Goal: Browse casually: Explore the website without a specific task or goal

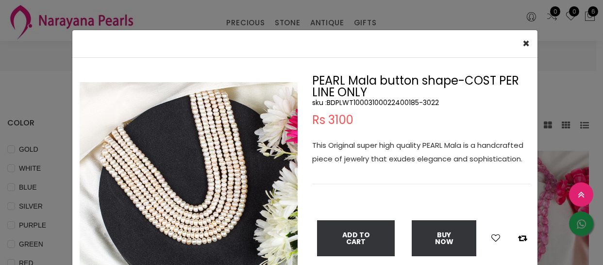
select select "INR"
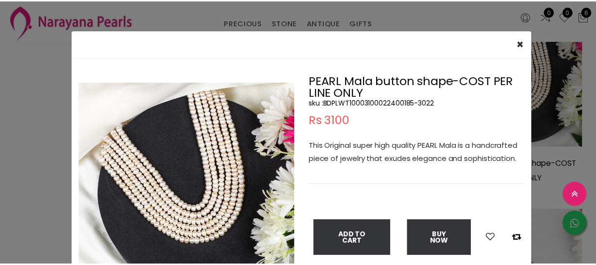
scroll to position [44, 0]
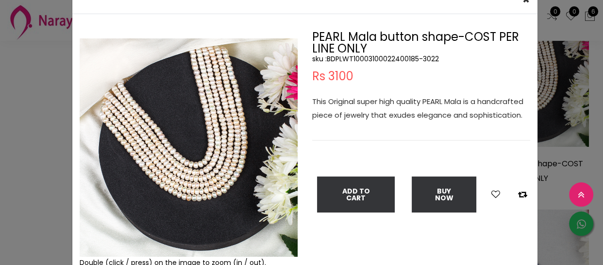
click at [34, 97] on div "× Close Double (click / press) on the image to zoom (in / out). PEARL Mala butt…" at bounding box center [301, 132] width 603 height 265
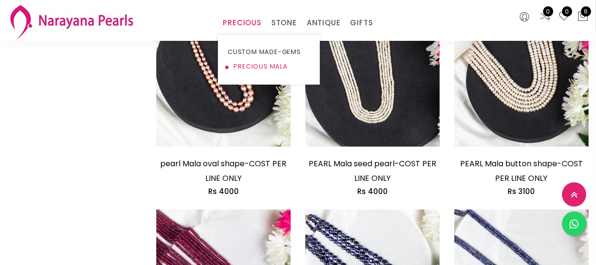
click at [246, 64] on link "PRECIOUS MALA" at bounding box center [269, 66] width 83 height 15
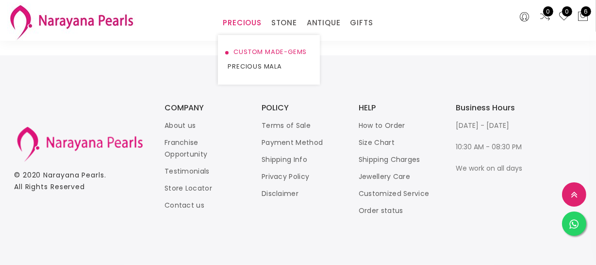
click at [260, 44] on ul "CUSTOM MADE-GEMS PRECIOUS MALA" at bounding box center [269, 60] width 102 height 50
click at [260, 49] on link "CUSTOM MADE-GEMS" at bounding box center [269, 52] width 83 height 15
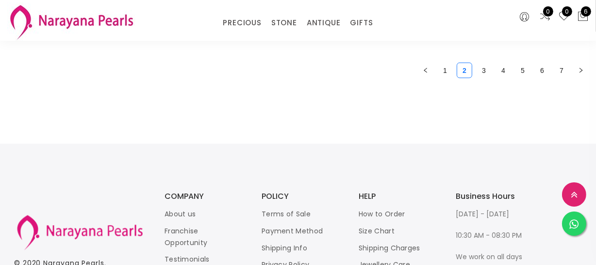
scroll to position [1380, 0]
click at [486, 72] on link "3" at bounding box center [484, 71] width 15 height 15
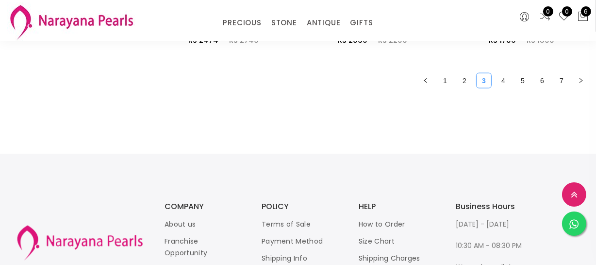
scroll to position [1324, 0]
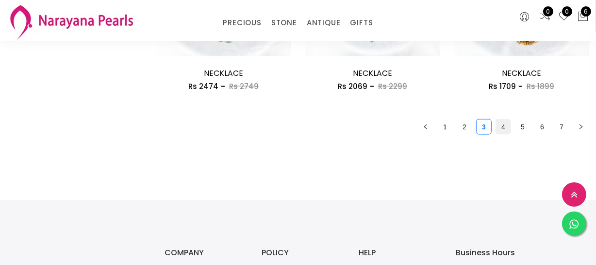
click at [499, 125] on link "4" at bounding box center [503, 126] width 15 height 15
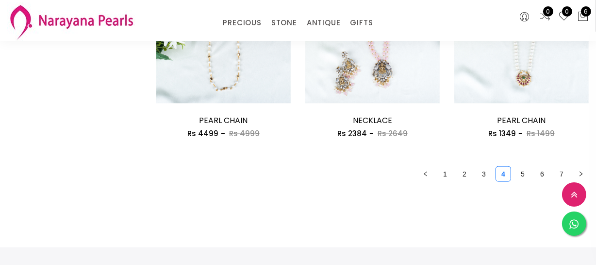
scroll to position [1280, 0]
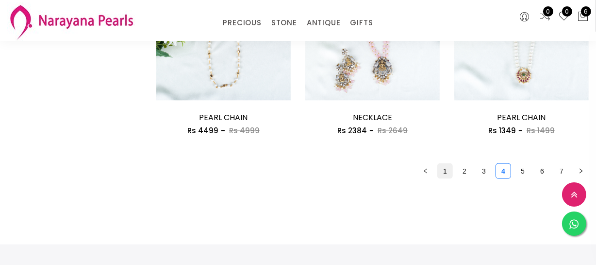
click at [447, 175] on link "1" at bounding box center [445, 171] width 15 height 15
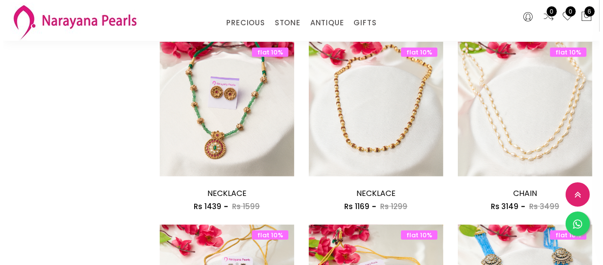
scroll to position [838, 0]
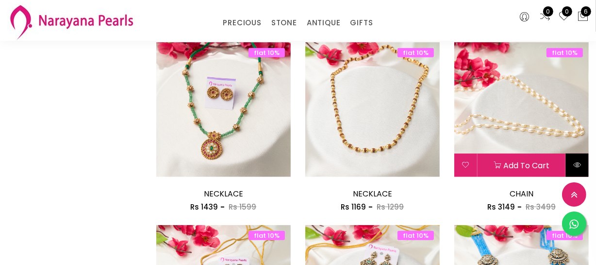
click at [581, 168] on icon at bounding box center [577, 165] width 8 height 8
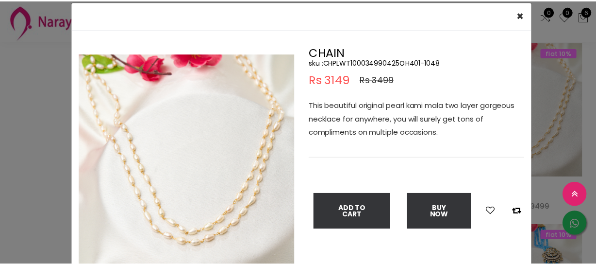
scroll to position [44, 0]
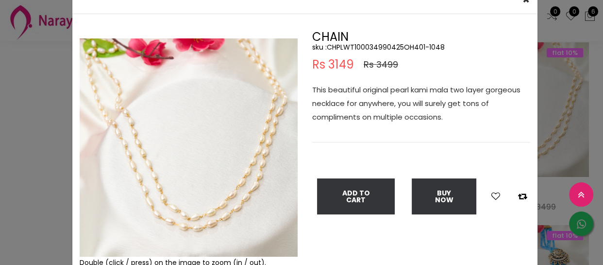
drag, startPoint x: 329, startPoint y: 188, endPoint x: 293, endPoint y: 254, distance: 75.6
click at [293, 254] on img at bounding box center [189, 147] width 218 height 218
drag, startPoint x: 19, startPoint y: 107, endPoint x: 229, endPoint y: 20, distance: 227.2
click at [24, 104] on div "× Close Double (click / press) on the image to zoom (in / out). CHAIN sku : CHP…" at bounding box center [301, 132] width 603 height 265
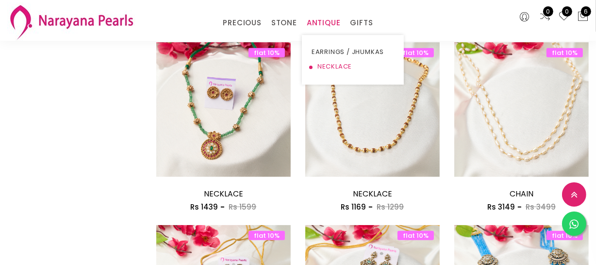
click at [332, 62] on link "NECKLACE" at bounding box center [353, 66] width 83 height 15
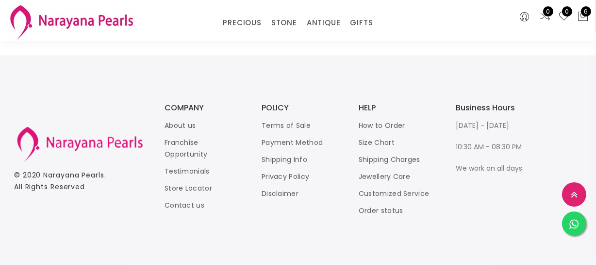
scroll to position [838, 0]
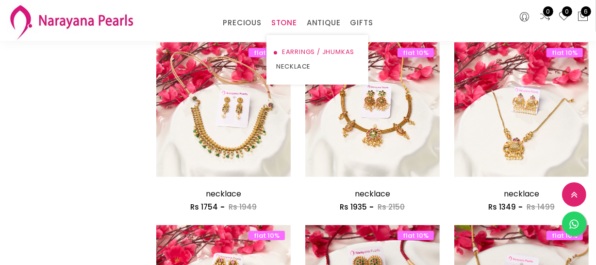
drag, startPoint x: 284, startPoint y: 62, endPoint x: 282, endPoint y: 56, distance: 6.1
click at [284, 60] on link "NECKLACE" at bounding box center [317, 66] width 83 height 15
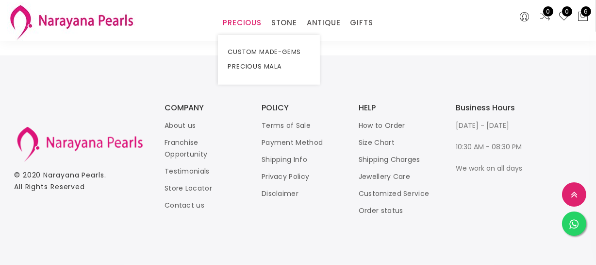
scroll to position [838, 0]
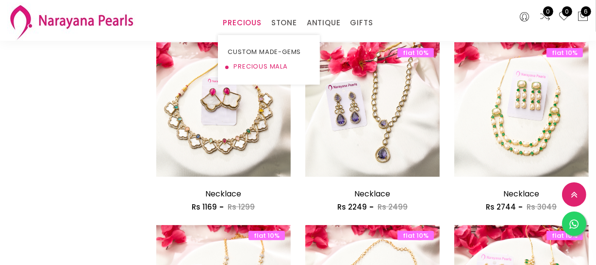
click at [245, 60] on link "PRECIOUS MALA" at bounding box center [269, 66] width 83 height 15
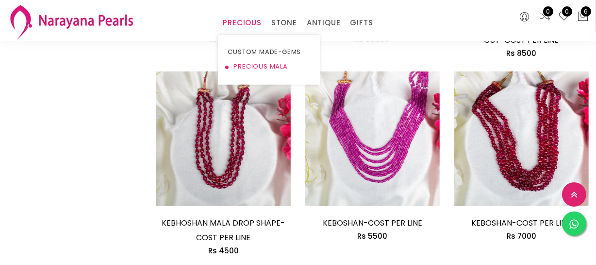
scroll to position [838, 0]
click at [256, 65] on link "PRECIOUS MALA" at bounding box center [269, 66] width 83 height 15
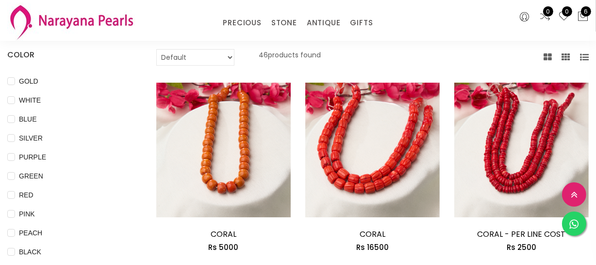
scroll to position [0, 0]
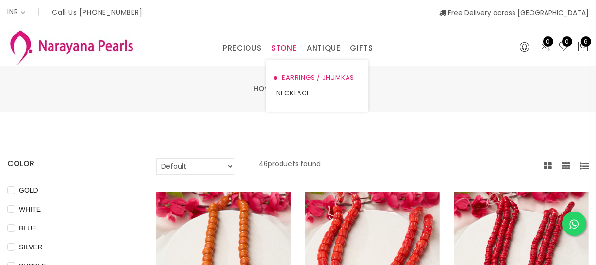
click at [304, 74] on link "EARRINGS / JHUMKAS" at bounding box center [317, 78] width 83 height 16
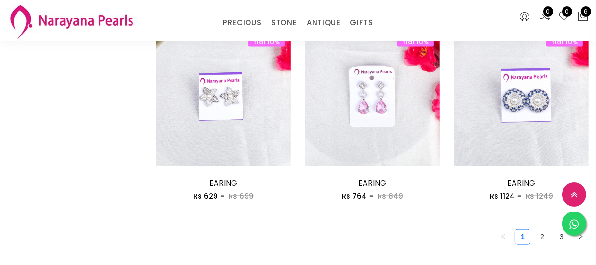
scroll to position [1236, 0]
